Goal: Check status

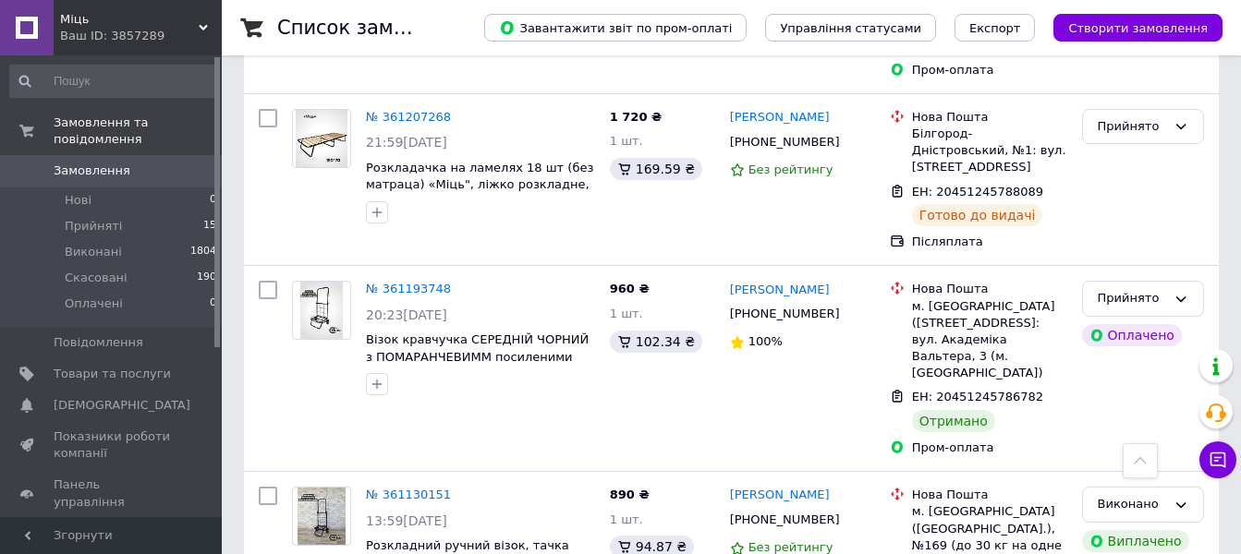
scroll to position [1848, 0]
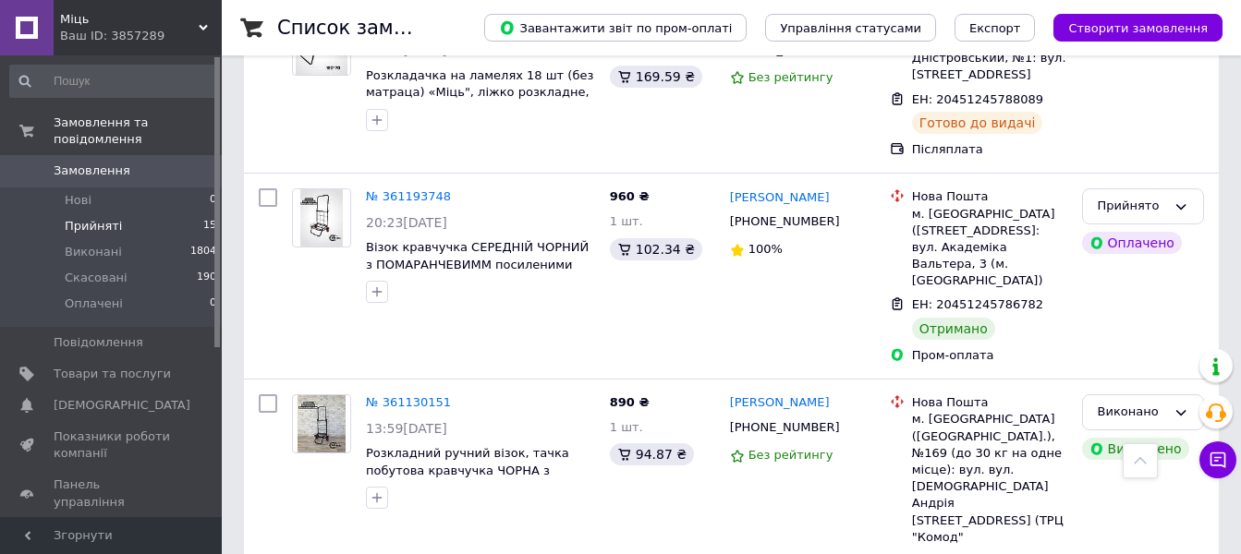
click at [96, 218] on span "Прийняті" at bounding box center [93, 226] width 57 height 17
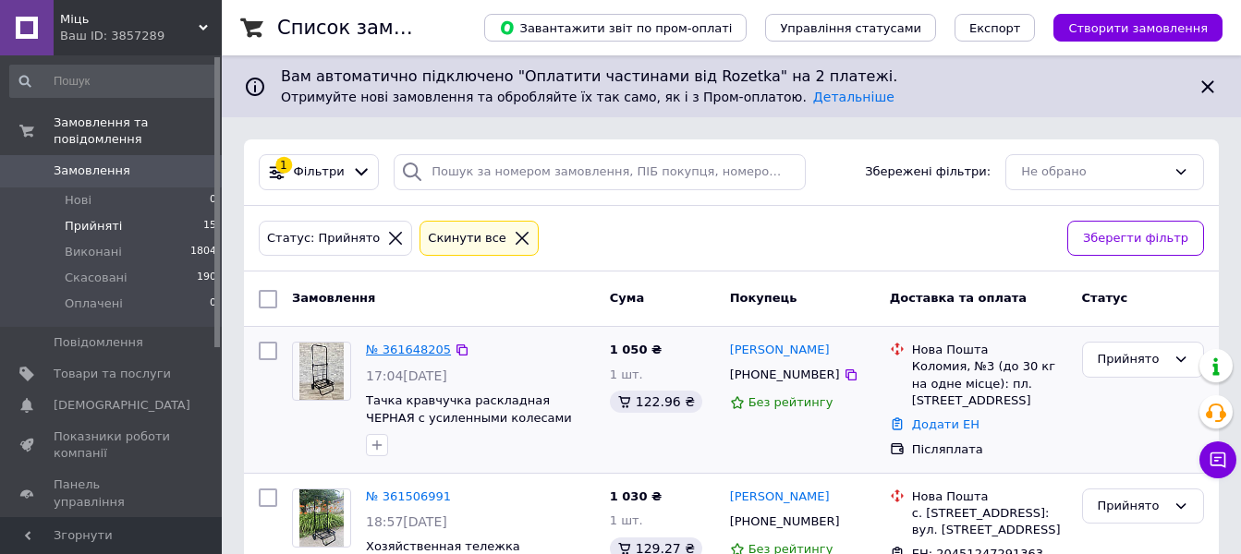
click at [415, 350] on link "№ 361648205" at bounding box center [408, 350] width 85 height 14
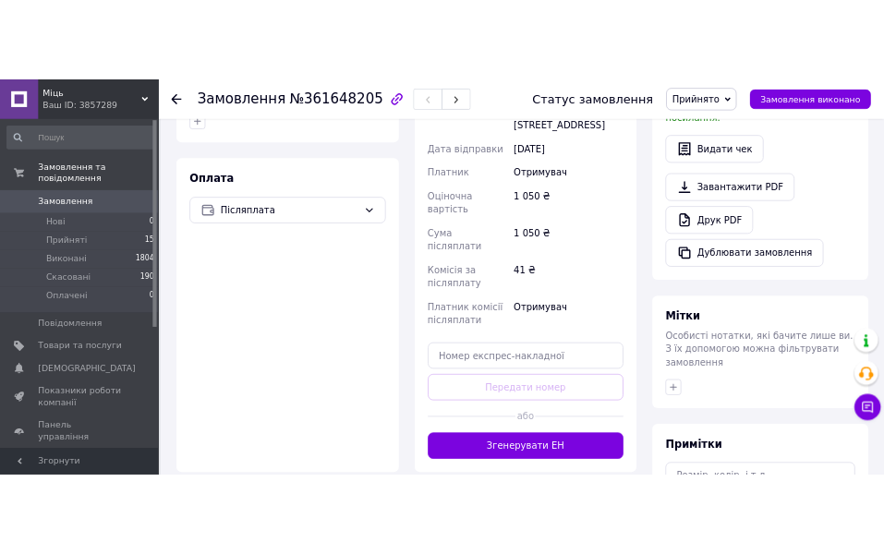
scroll to position [739, 0]
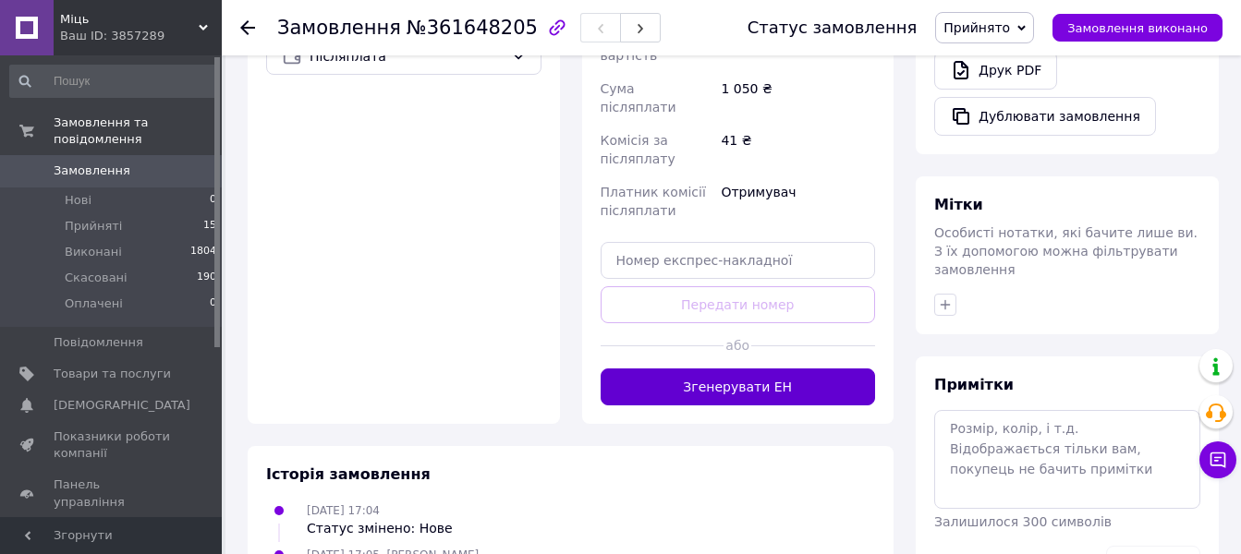
click at [741, 369] on button "Згенерувати ЕН" at bounding box center [738, 387] width 275 height 37
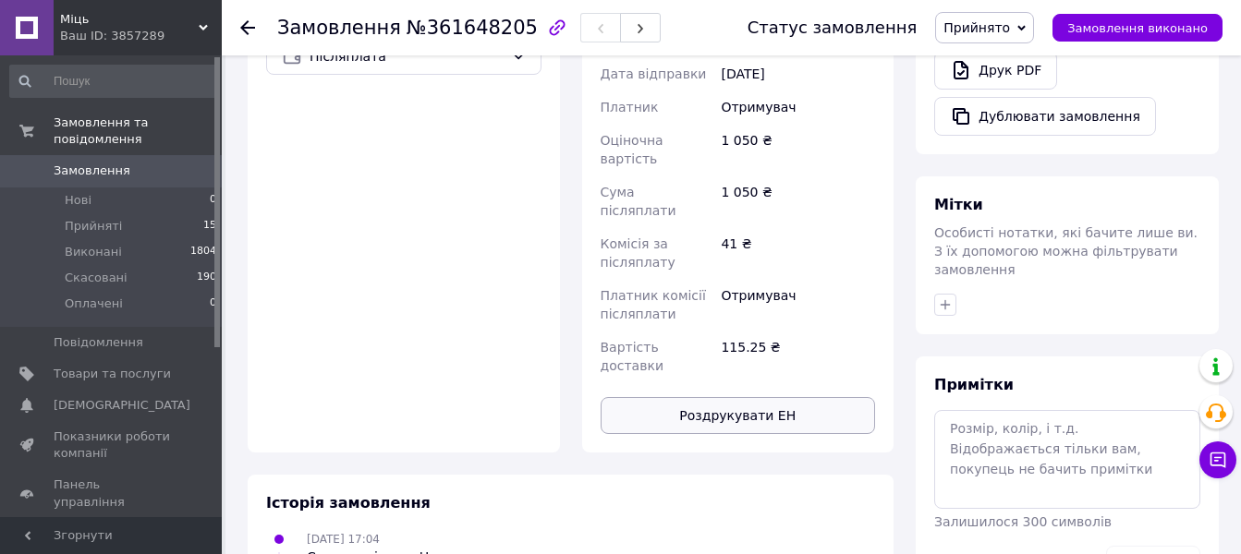
click at [746, 397] on button "Роздрукувати ЕН" at bounding box center [738, 415] width 275 height 37
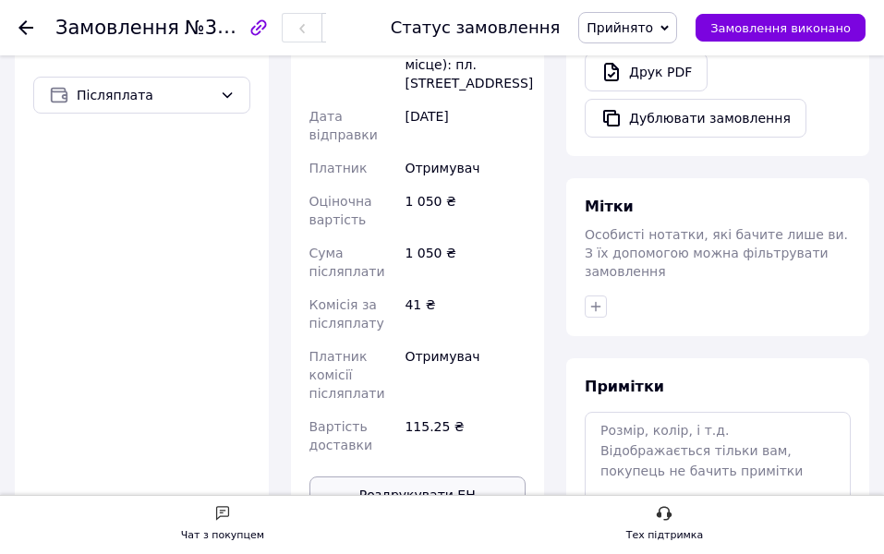
scroll to position [772, 0]
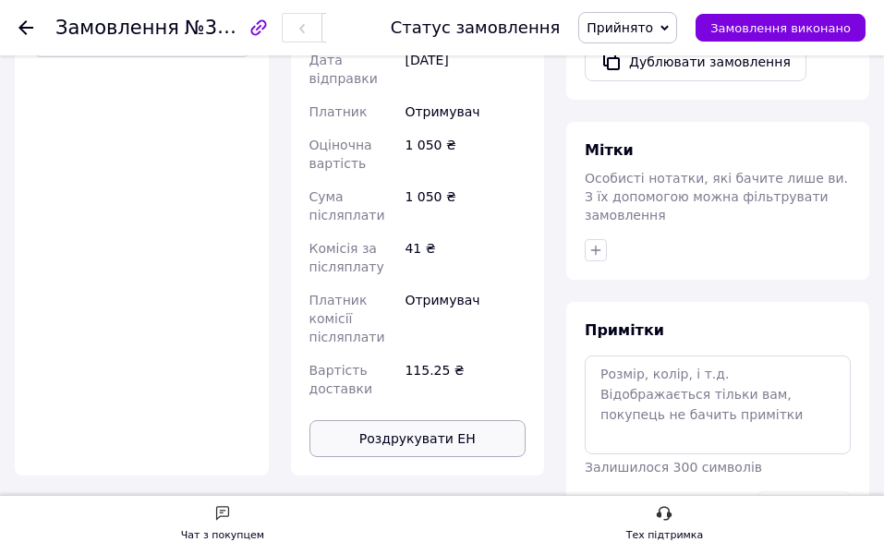
click at [432, 427] on button "Роздрукувати ЕН" at bounding box center [418, 438] width 217 height 37
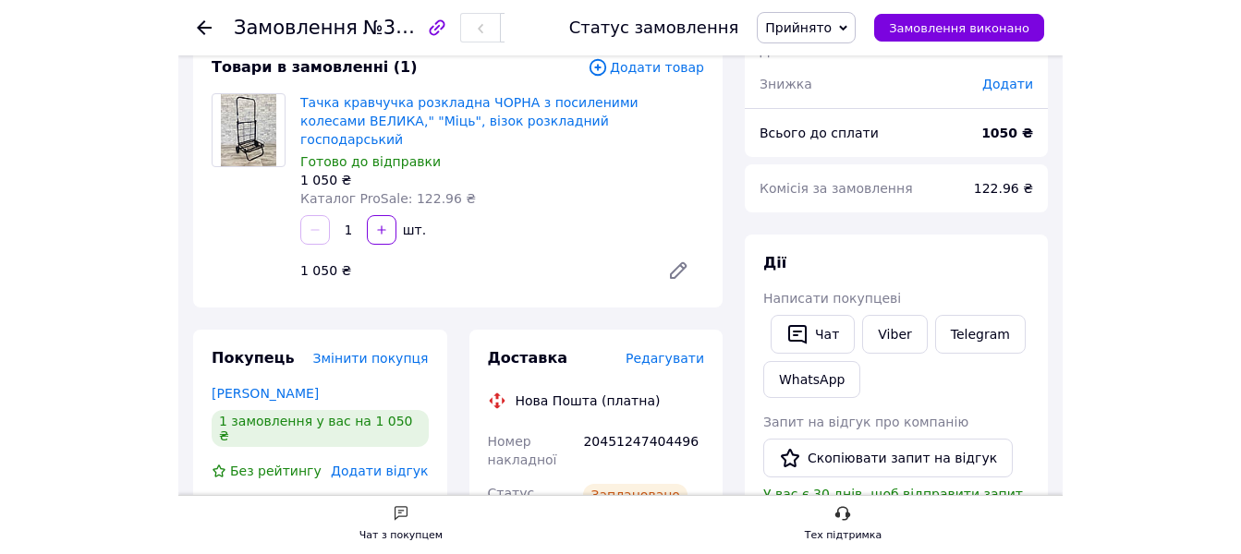
scroll to position [32, 0]
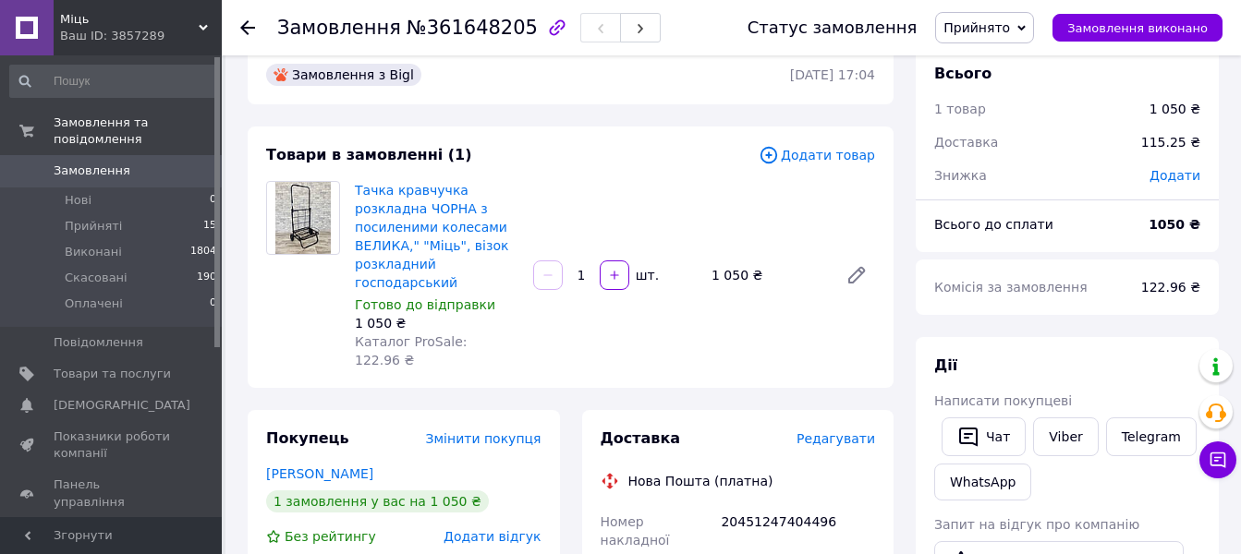
click at [249, 28] on use at bounding box center [247, 27] width 15 height 15
